Goal: Information Seeking & Learning: Learn about a topic

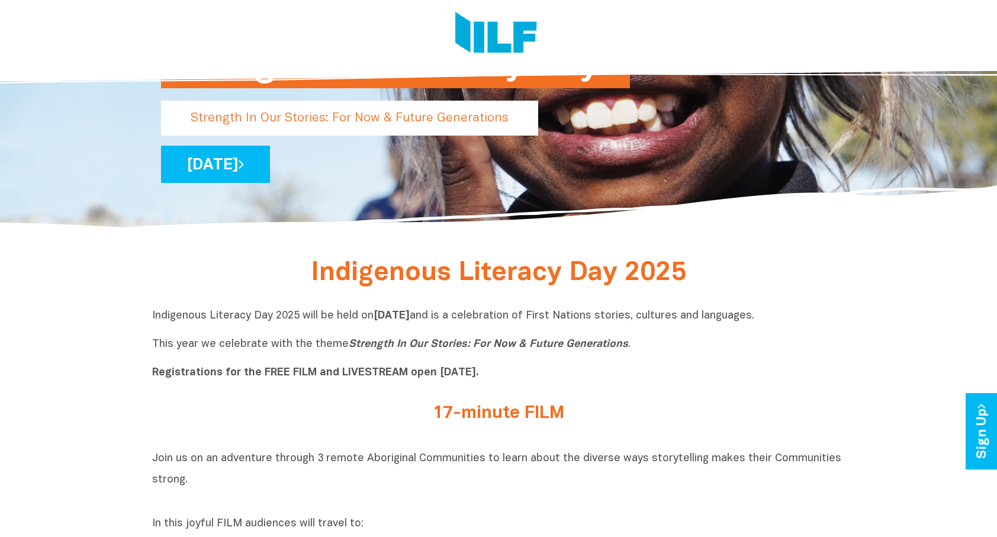
scroll to position [237, 0]
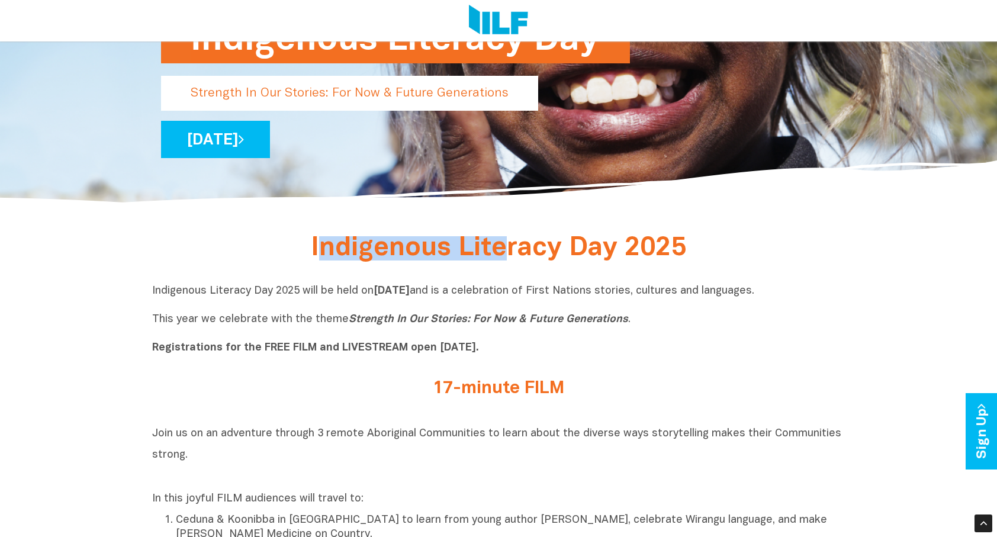
drag, startPoint x: 317, startPoint y: 250, endPoint x: 507, endPoint y: 256, distance: 189.6
click at [507, 256] on span "Indigenous Literacy Day 2025" at bounding box center [498, 248] width 375 height 24
click at [407, 261] on span "Indigenous Literacy Day 2025" at bounding box center [498, 248] width 375 height 24
drag, startPoint x: 310, startPoint y: 251, endPoint x: 612, endPoint y: 249, distance: 302.0
click at [612, 249] on h2 "Indigenous Literacy Day 2025" at bounding box center [499, 250] width 444 height 22
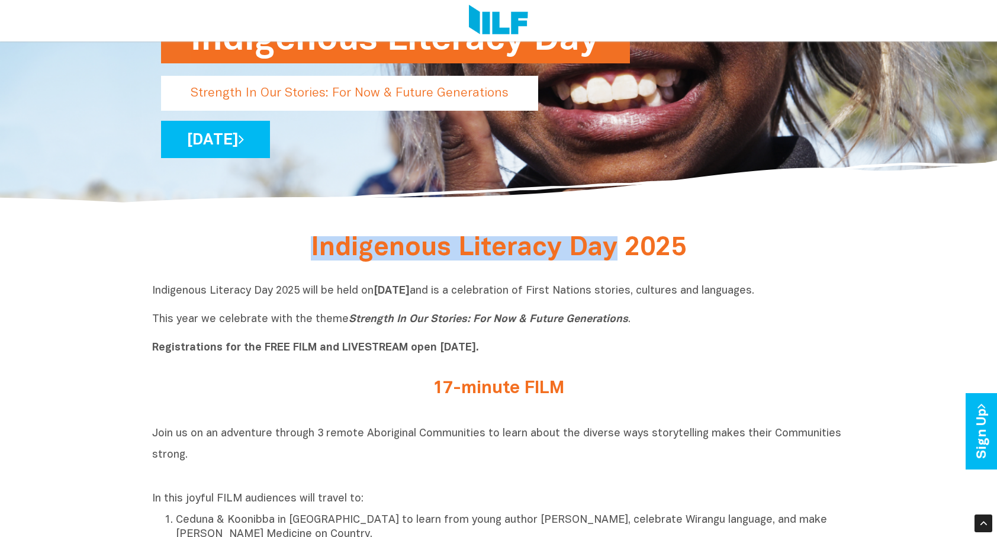
copy span "Indigenous Literacy Day"
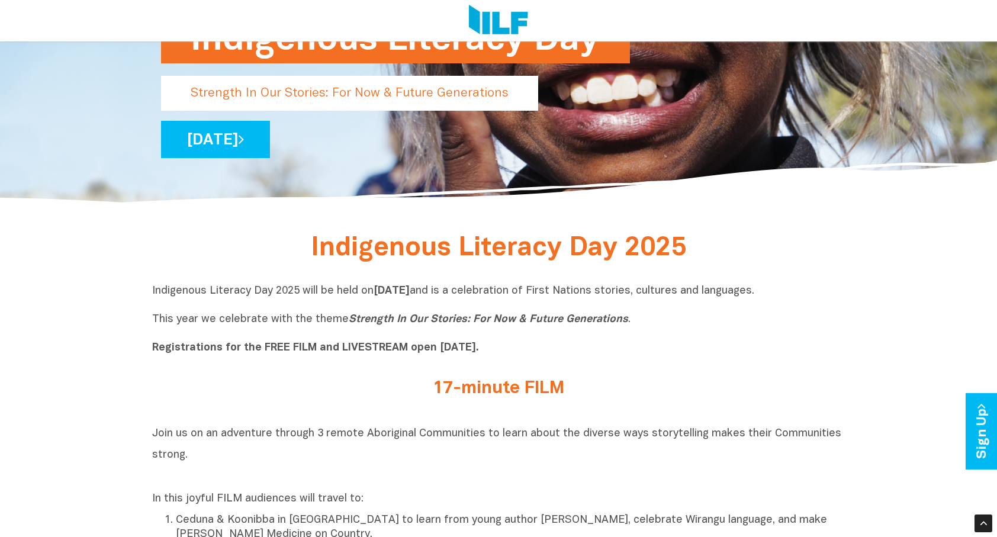
click at [401, 306] on p "Indigenous Literacy Day 2025 will be held [DATE][DATE] and is a celebration of …" at bounding box center [498, 319] width 693 height 71
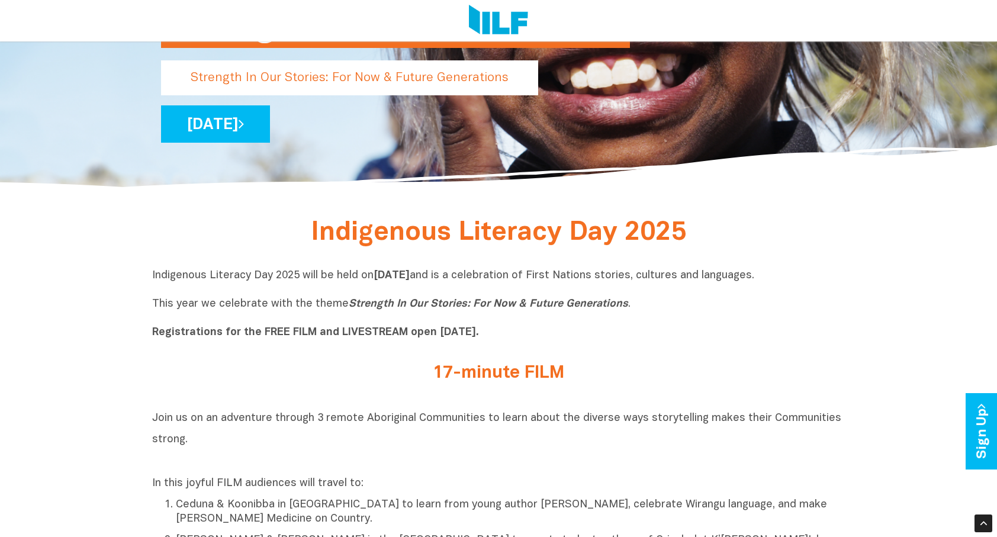
scroll to position [178, 0]
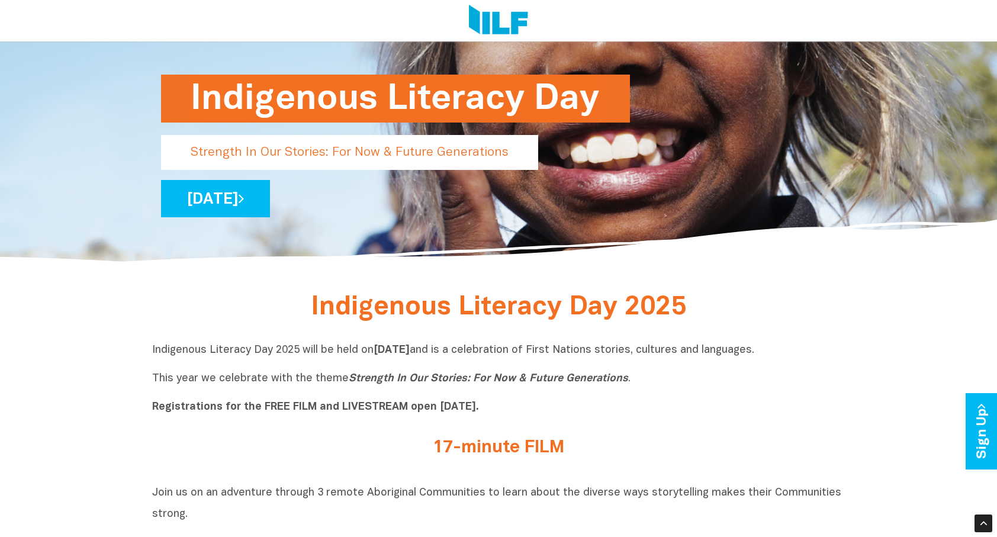
drag, startPoint x: 438, startPoint y: 351, endPoint x: 500, endPoint y: 352, distance: 62.2
click at [410, 352] on b "[DATE]" at bounding box center [392, 350] width 36 height 10
copy b "[DATE]"
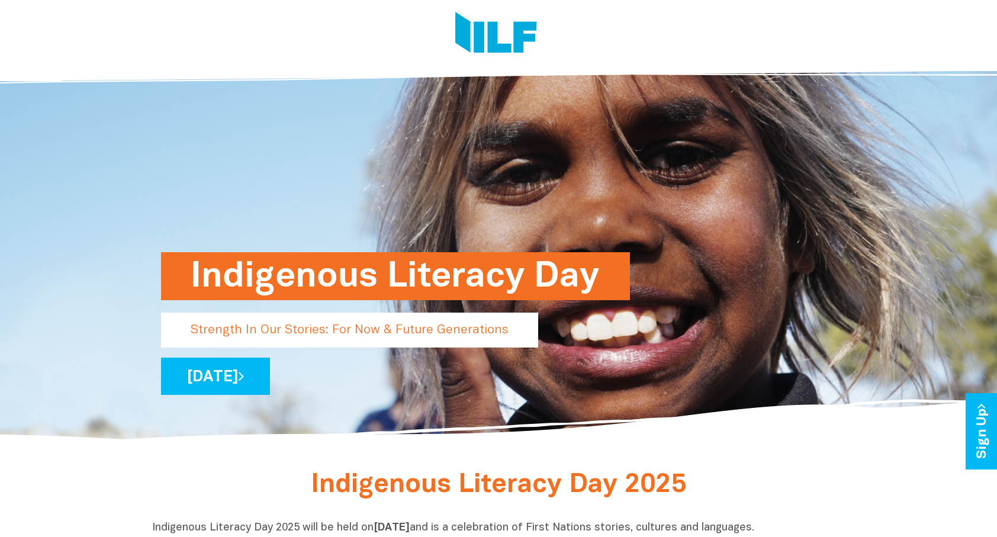
drag, startPoint x: 197, startPoint y: 273, endPoint x: 614, endPoint y: 282, distance: 417.0
click at [614, 282] on div "Indigenous Literacy Day Strength In Our Stories: For Now & Future Generations W…" at bounding box center [498, 249] width 693 height 387
drag, startPoint x: 601, startPoint y: 280, endPoint x: 360, endPoint y: 280, distance: 240.4
click at [357, 277] on div "Indigenous Literacy Day Strength In Our Stories: For Now & Future Generations W…" at bounding box center [498, 249] width 693 height 387
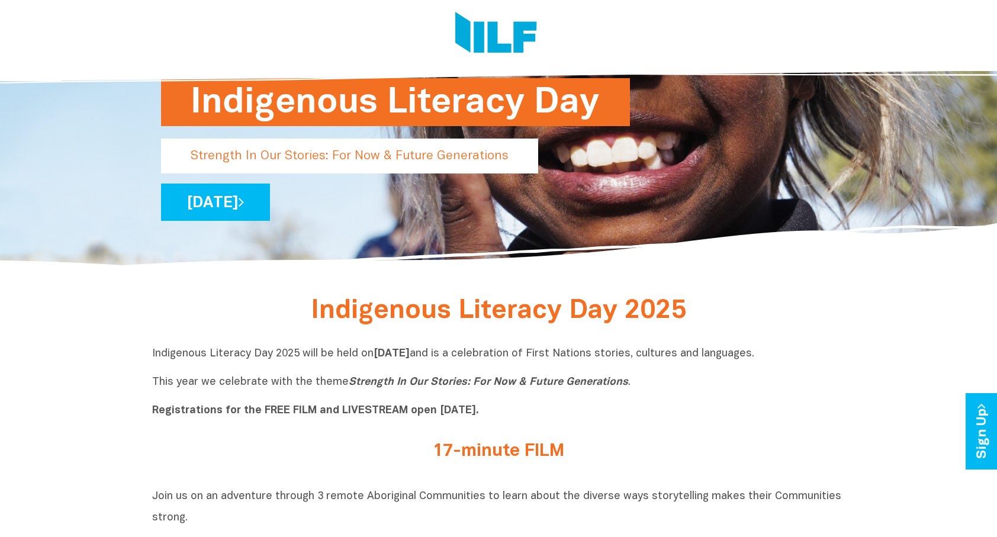
scroll to position [178, 0]
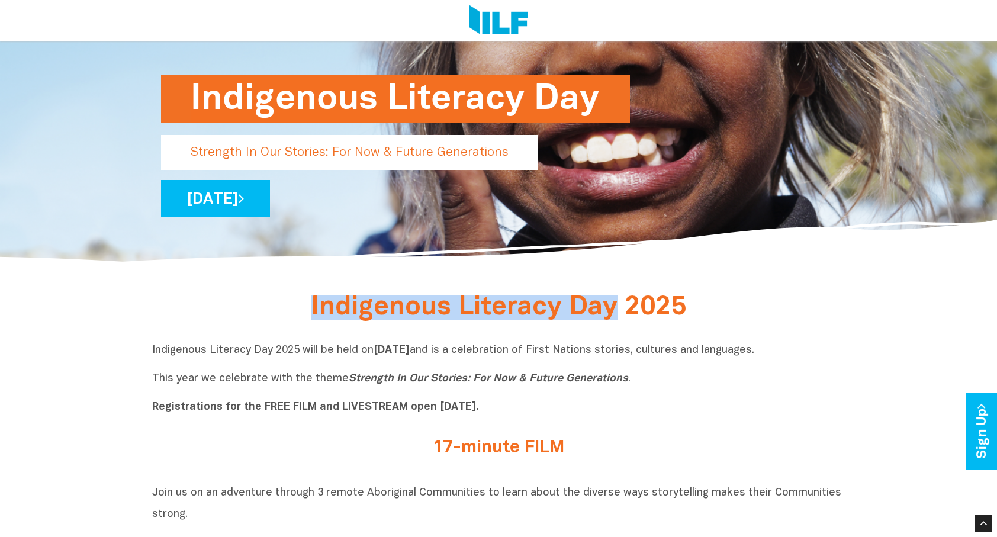
drag, startPoint x: 321, startPoint y: 309, endPoint x: 612, endPoint y: 306, distance: 290.8
click at [612, 306] on span "Indigenous Literacy Day 2025" at bounding box center [498, 308] width 375 height 24
copy span "Indigenous Literacy Day"
